Goal: Transaction & Acquisition: Purchase product/service

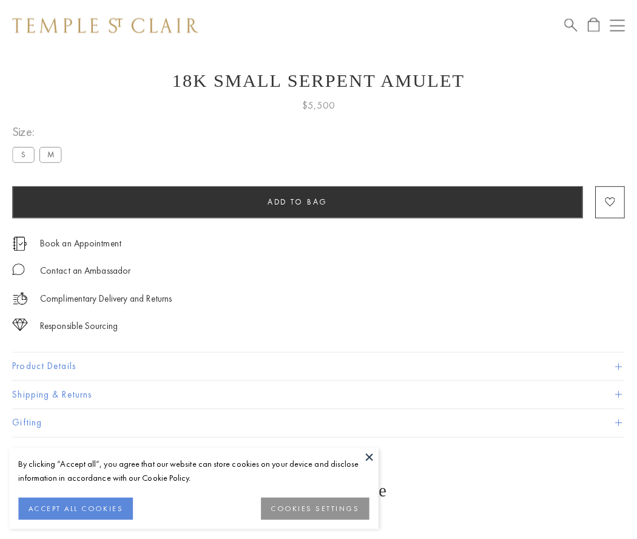
scroll to position [49, 0]
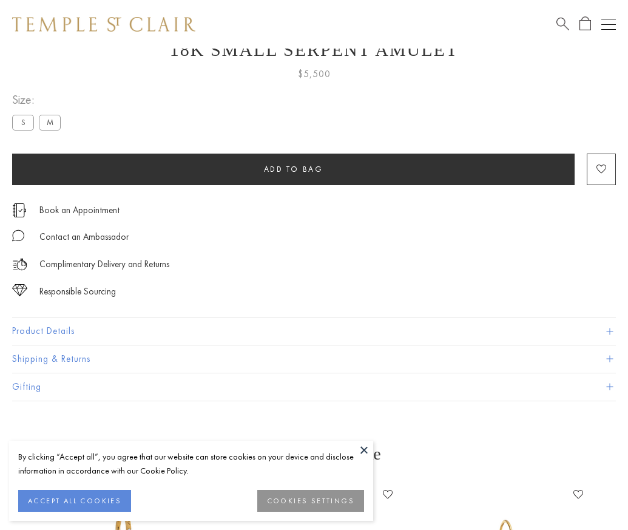
click at [293, 169] on span "Add to bag" at bounding box center [293, 169] width 59 height 10
